Goal: Book appointment/travel/reservation

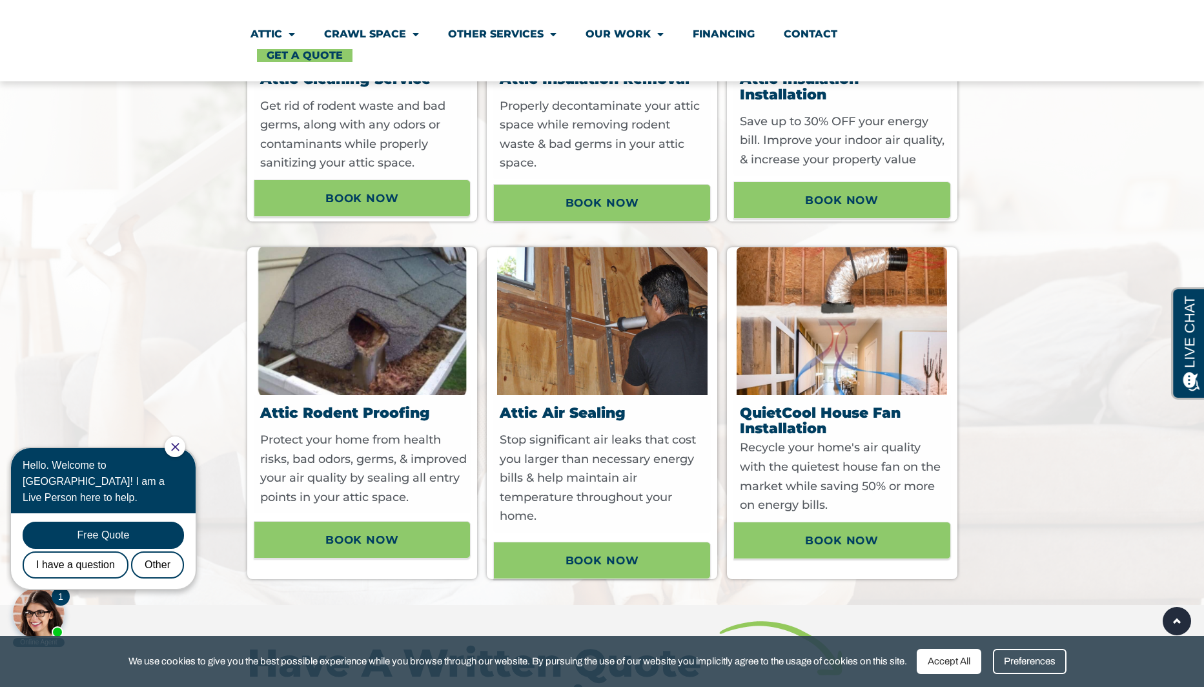
scroll to position [901, 0]
click at [341, 340] on img at bounding box center [362, 321] width 210 height 148
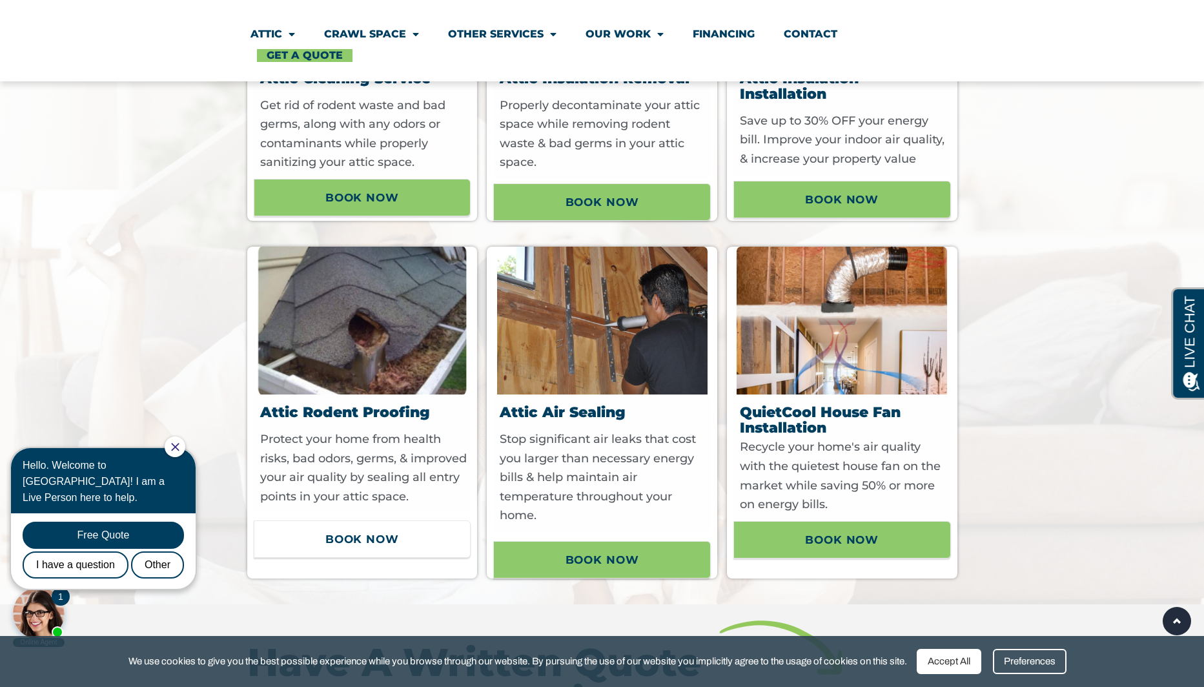
click at [371, 550] on span "Book now" at bounding box center [362, 539] width 74 height 22
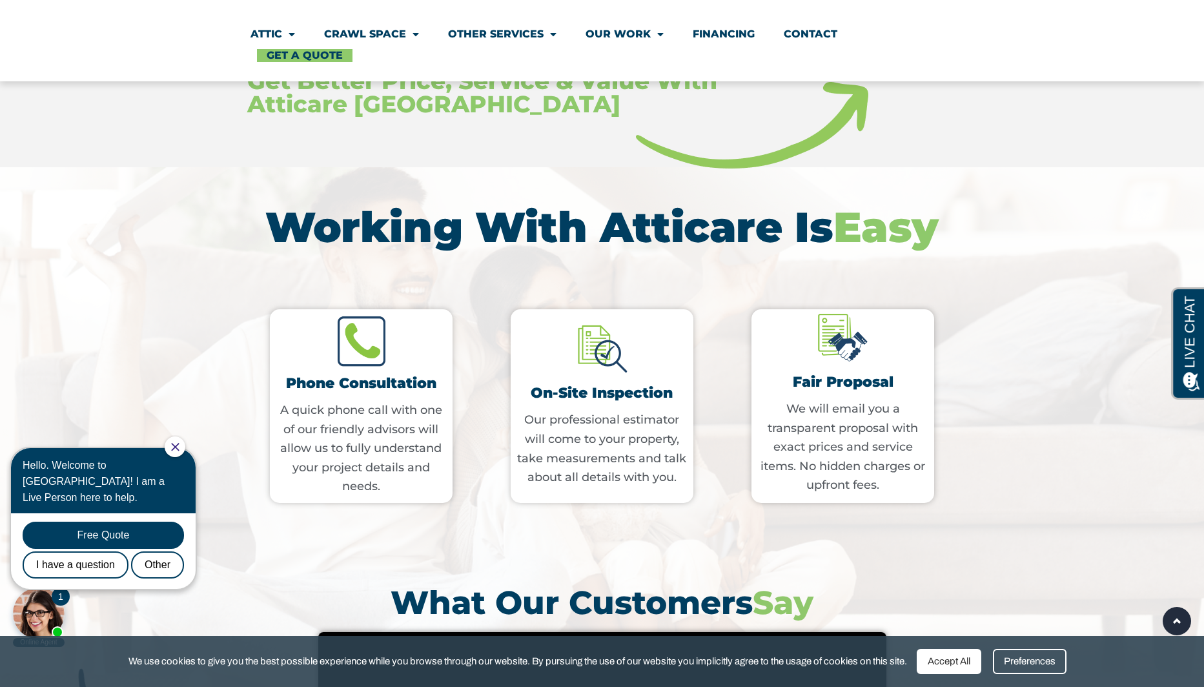
scroll to position [1547, 0]
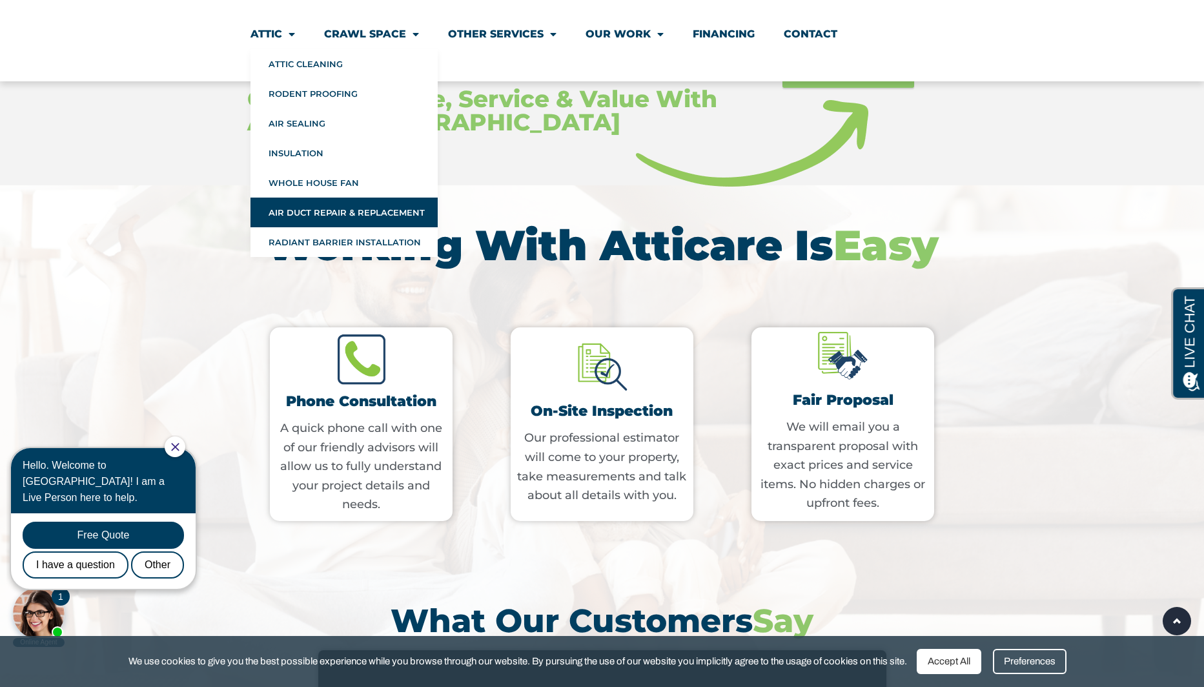
click at [309, 212] on link "Air Duct Repair & Replacement" at bounding box center [343, 213] width 187 height 30
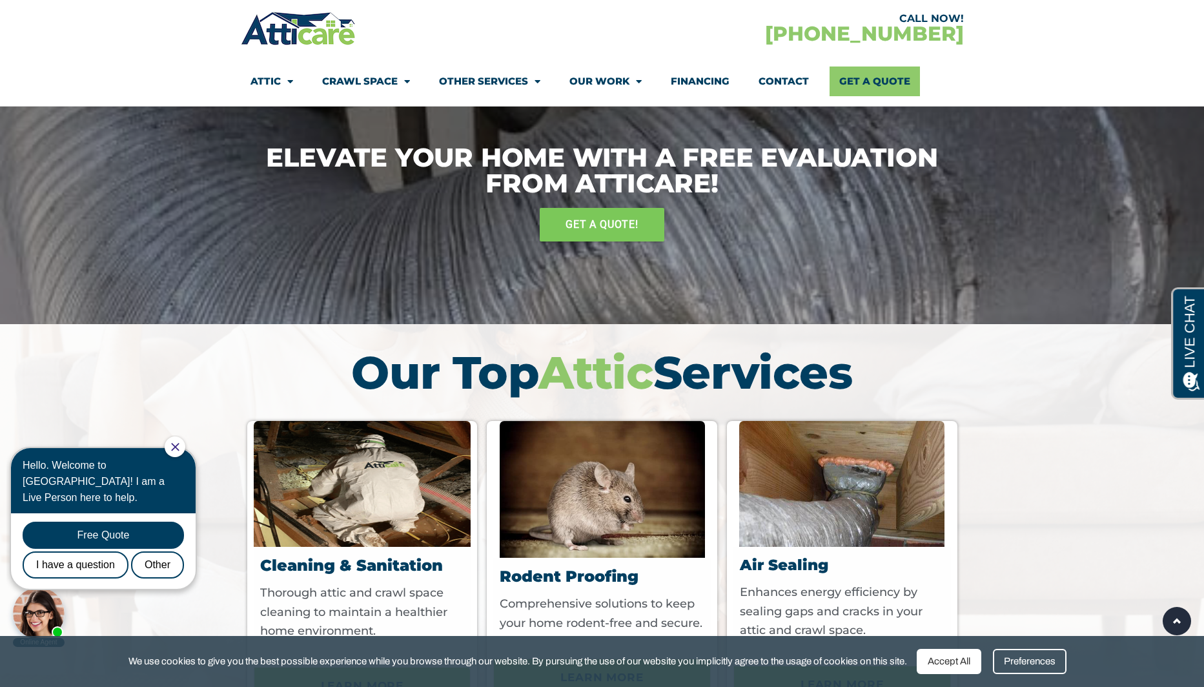
scroll to position [3841, 0]
